Goal: Check status

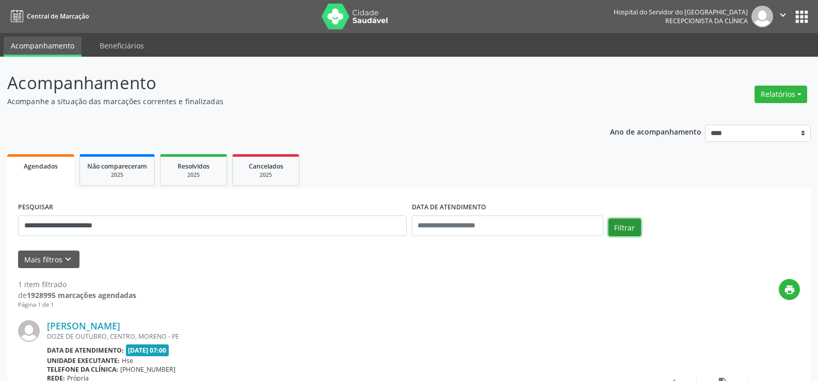
click at [615, 231] on button "Filtrar" at bounding box center [625, 228] width 33 height 18
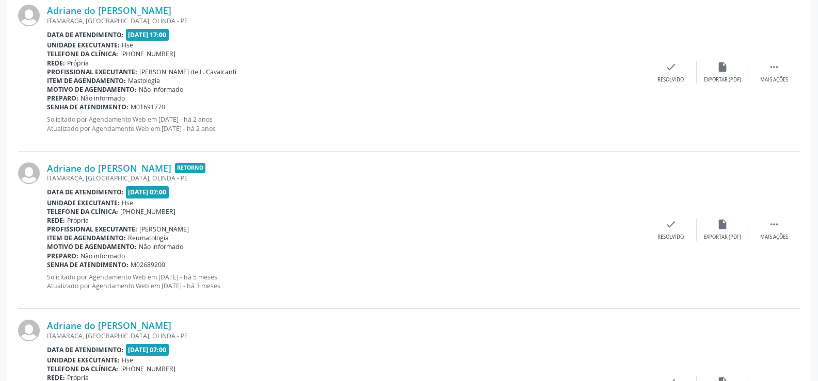
scroll to position [892, 0]
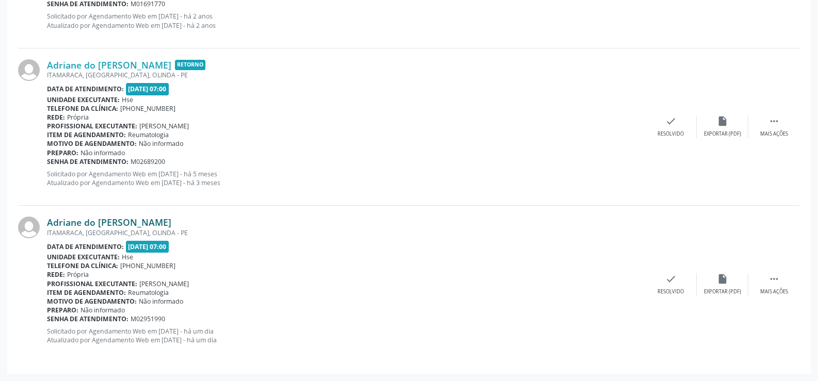
drag, startPoint x: 186, startPoint y: 221, endPoint x: 47, endPoint y: 227, distance: 138.5
click at [47, 227] on div "Adriane do [PERSON_NAME]" at bounding box center [346, 222] width 598 height 11
copy link "Adriane do [PERSON_NAME]"
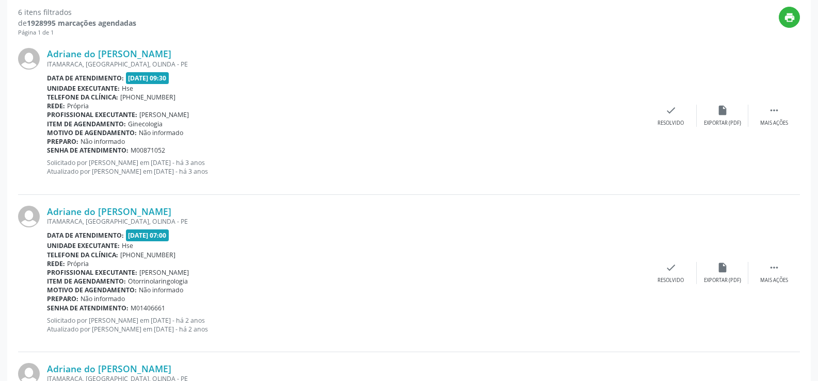
scroll to position [118, 0]
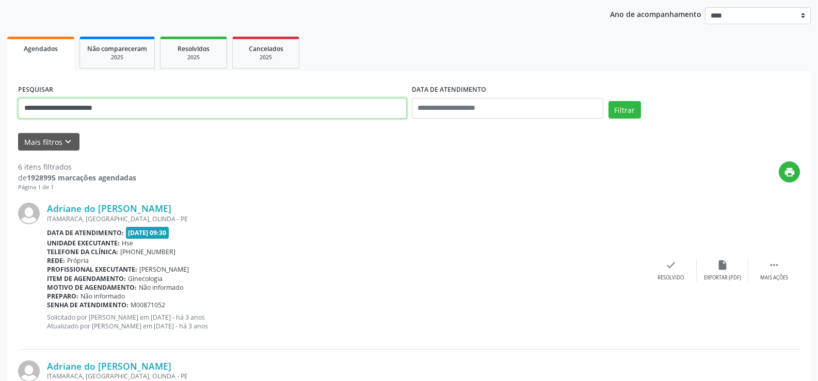
drag, startPoint x: 135, startPoint y: 112, endPoint x: 0, endPoint y: 110, distance: 134.7
paste input "text"
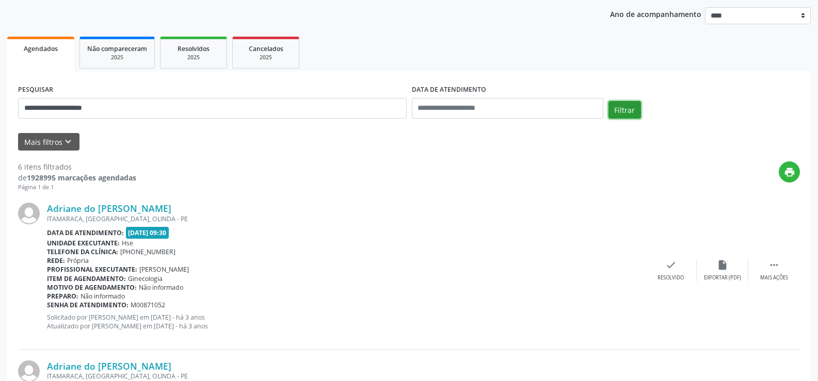
click at [625, 110] on button "Filtrar" at bounding box center [625, 110] width 33 height 18
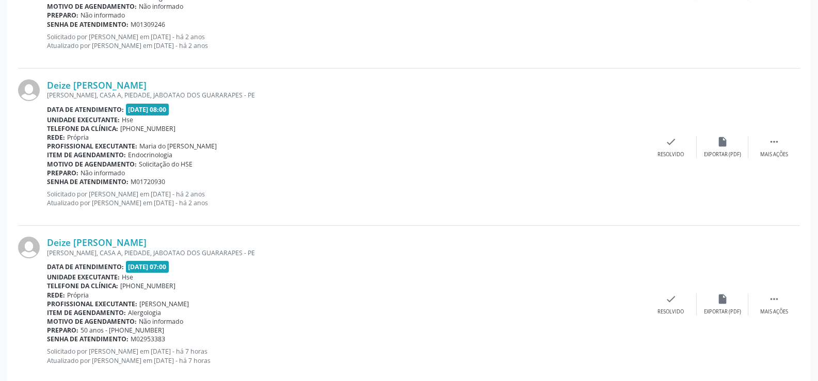
scroll to position [519, 0]
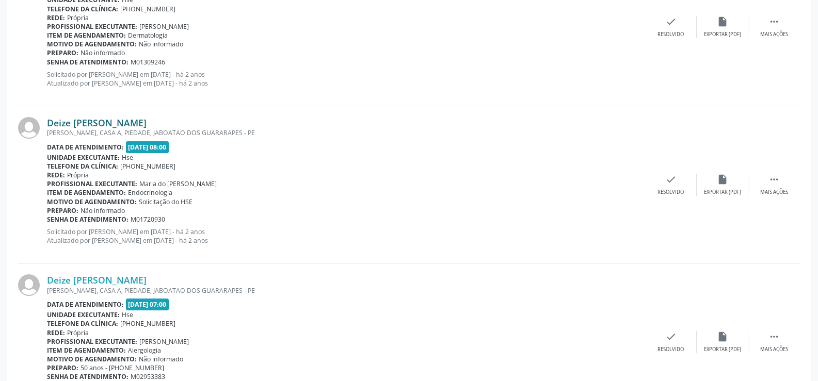
drag, startPoint x: 153, startPoint y: 122, endPoint x: 49, endPoint y: 118, distance: 104.4
click at [49, 118] on div "Deize [PERSON_NAME]" at bounding box center [346, 122] width 598 height 11
copy link "Deize [PERSON_NAME]"
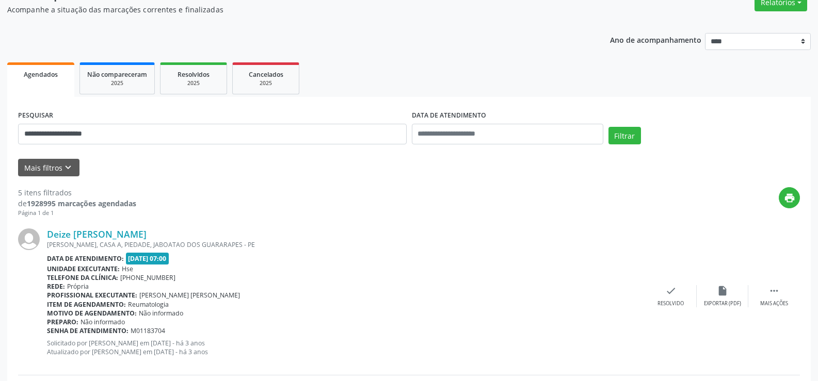
scroll to position [3, 0]
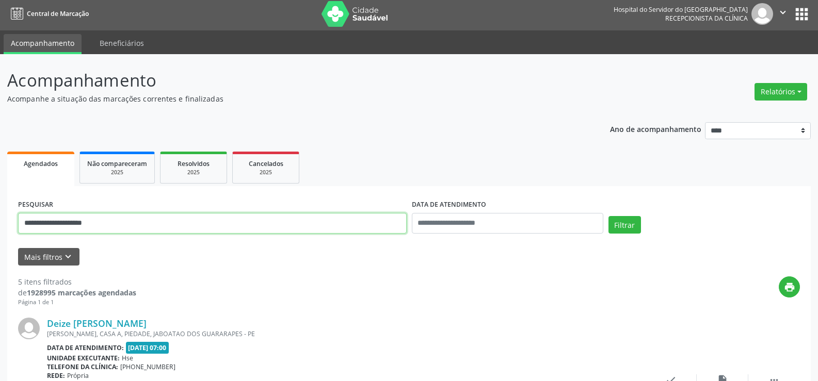
drag, startPoint x: 130, startPoint y: 225, endPoint x: 0, endPoint y: 220, distance: 130.2
paste input "**"
type input "**********"
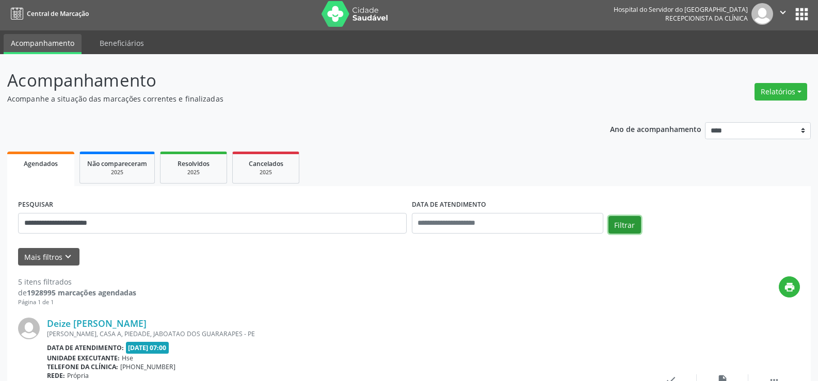
click at [625, 222] on button "Filtrar" at bounding box center [625, 225] width 33 height 18
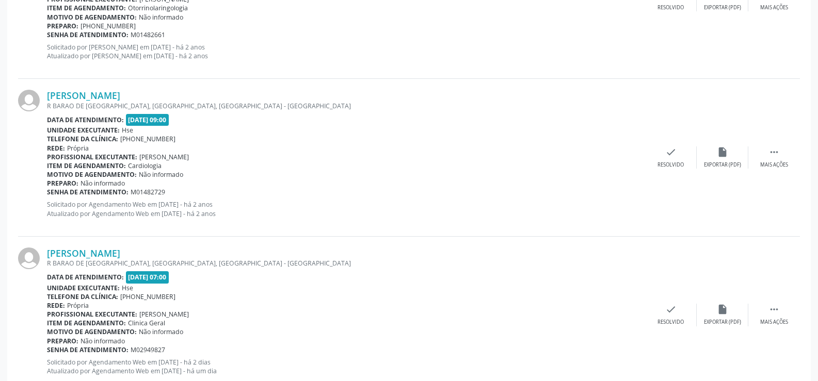
scroll to position [734, 0]
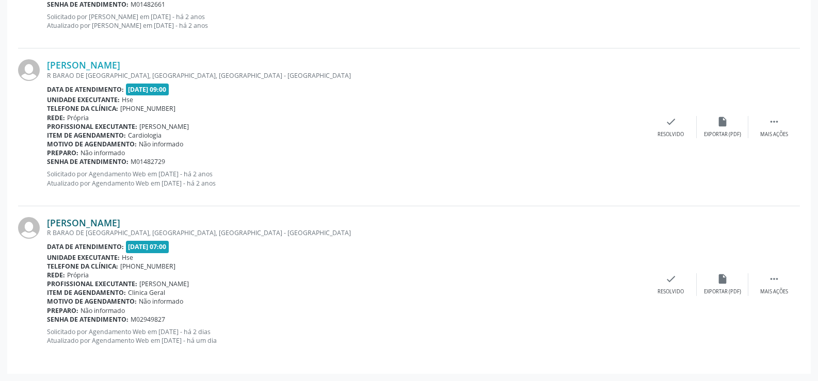
drag, startPoint x: 163, startPoint y: 221, endPoint x: 47, endPoint y: 226, distance: 115.7
click at [47, 226] on div "[PERSON_NAME]" at bounding box center [346, 222] width 598 height 11
copy link "[PERSON_NAME]"
